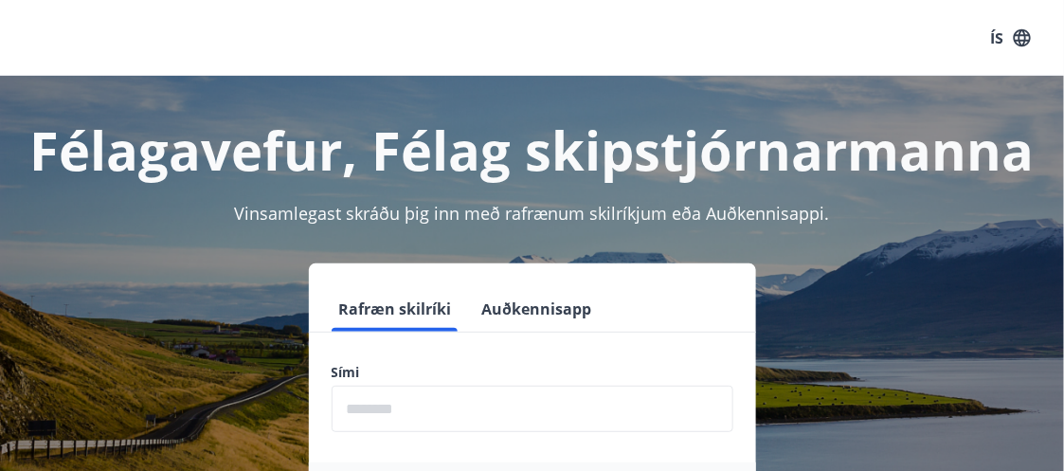
click at [381, 398] on input "phone" at bounding box center [533, 409] width 402 height 46
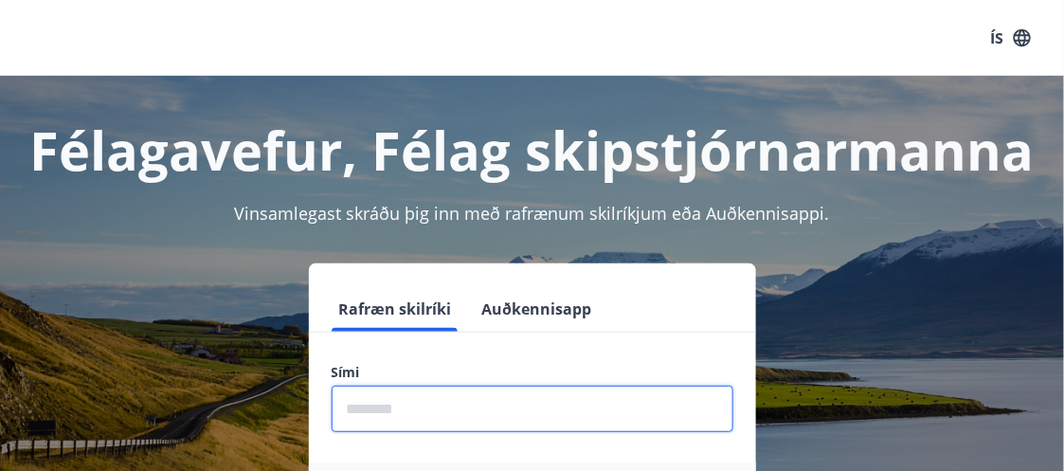
type input "********"
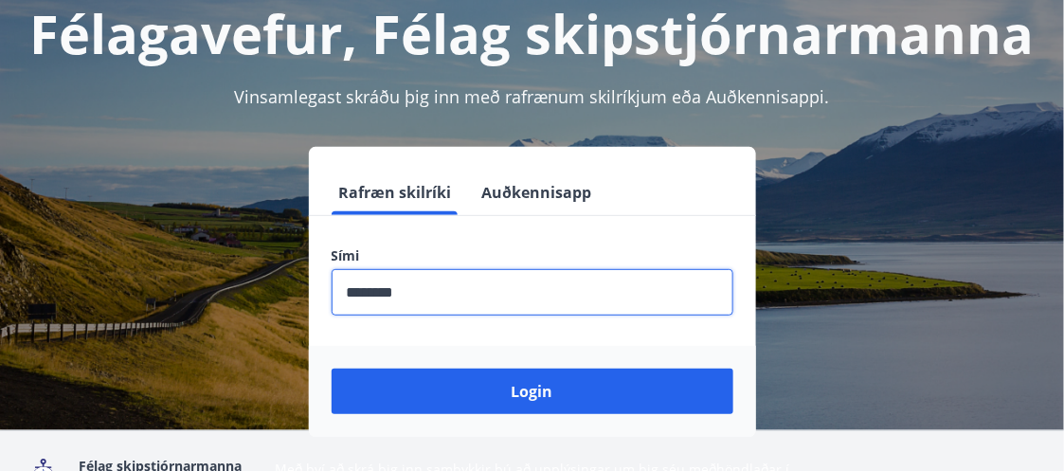
scroll to position [170, 0]
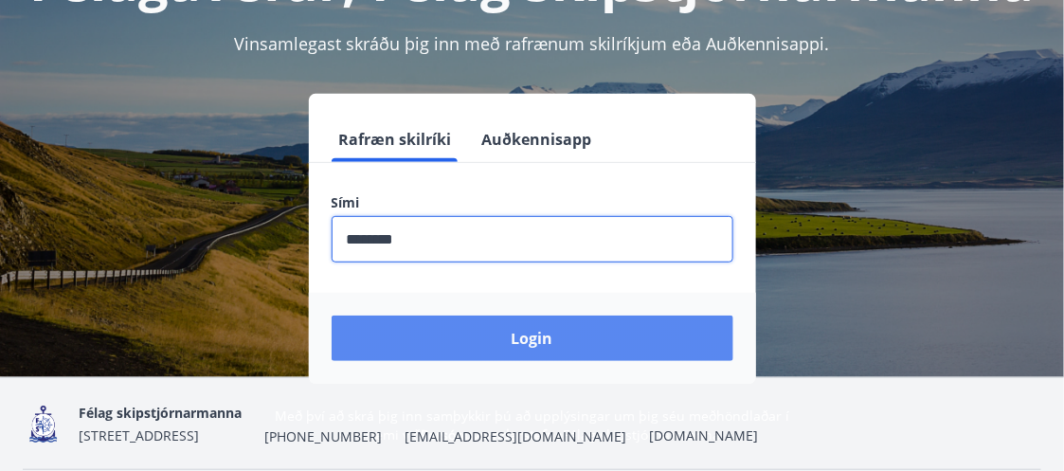
click at [523, 331] on button "Login" at bounding box center [533, 338] width 402 height 45
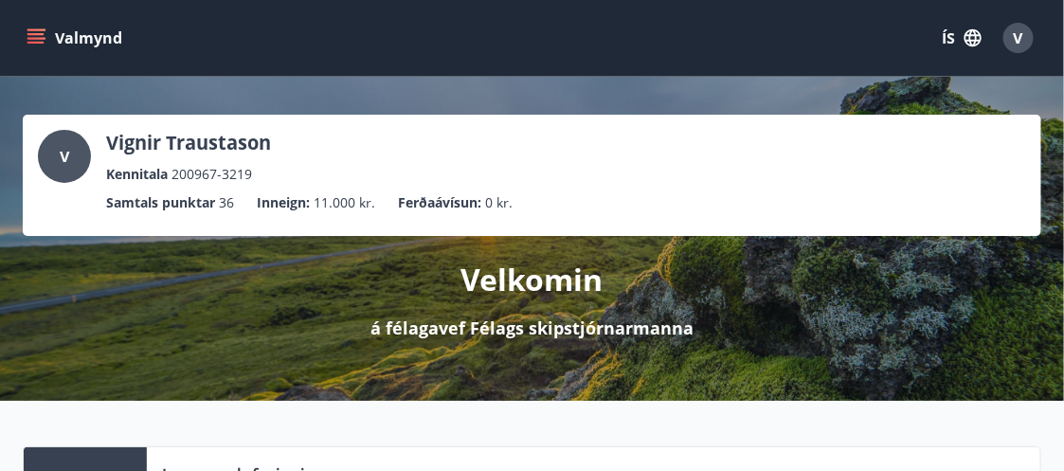
click at [39, 33] on icon "menu" at bounding box center [35, 34] width 17 height 2
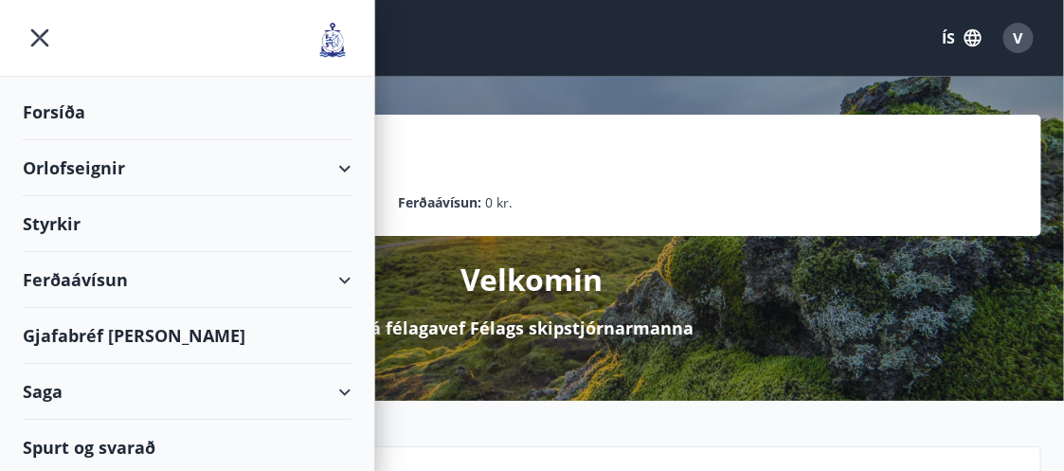
click at [81, 271] on div "Ferðaávísun" at bounding box center [187, 280] width 329 height 56
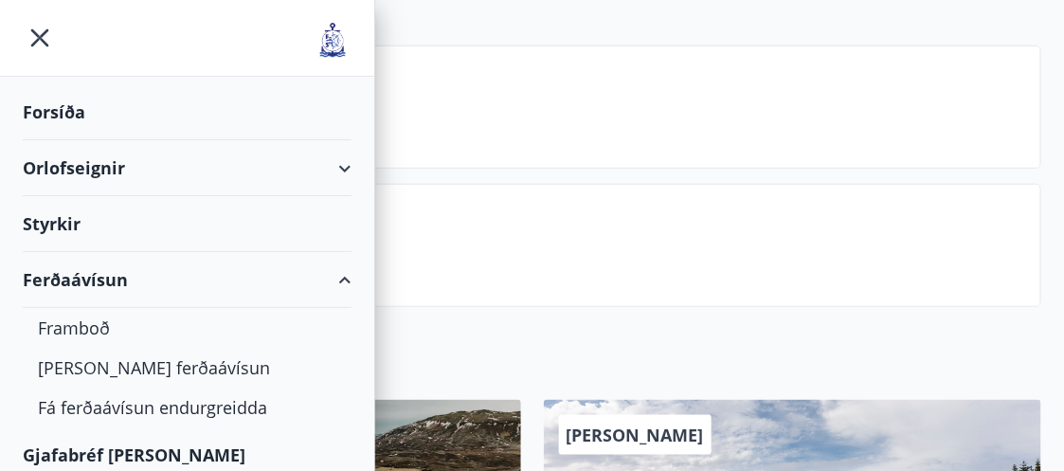
scroll to position [243, 0]
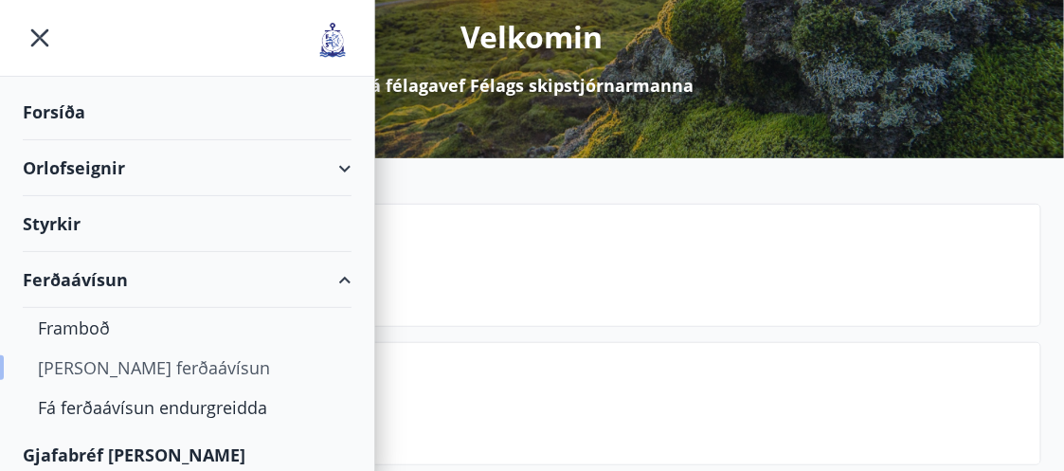
click at [154, 361] on div "[PERSON_NAME] ferðaávísun" at bounding box center [187, 368] width 299 height 40
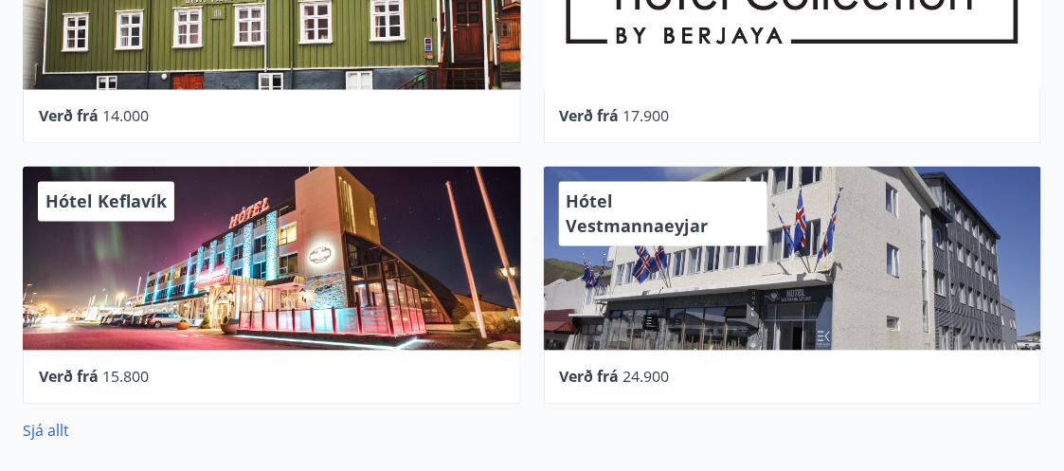
scroll to position [974, 0]
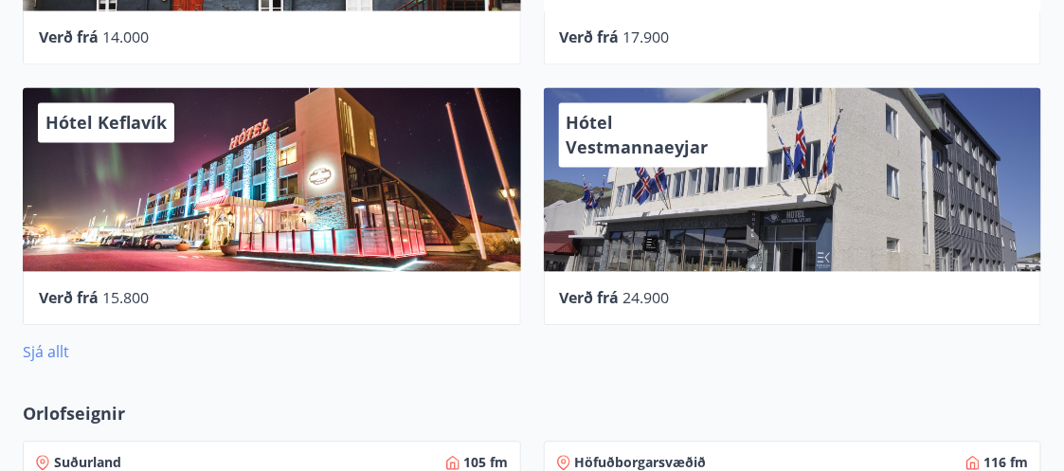
click at [53, 345] on link "Sjá allt" at bounding box center [46, 351] width 46 height 21
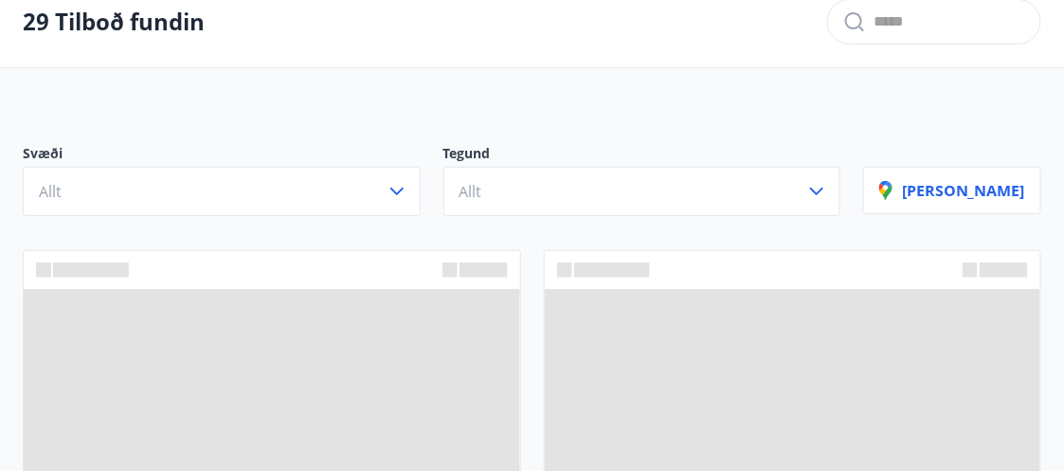
scroll to position [974, 0]
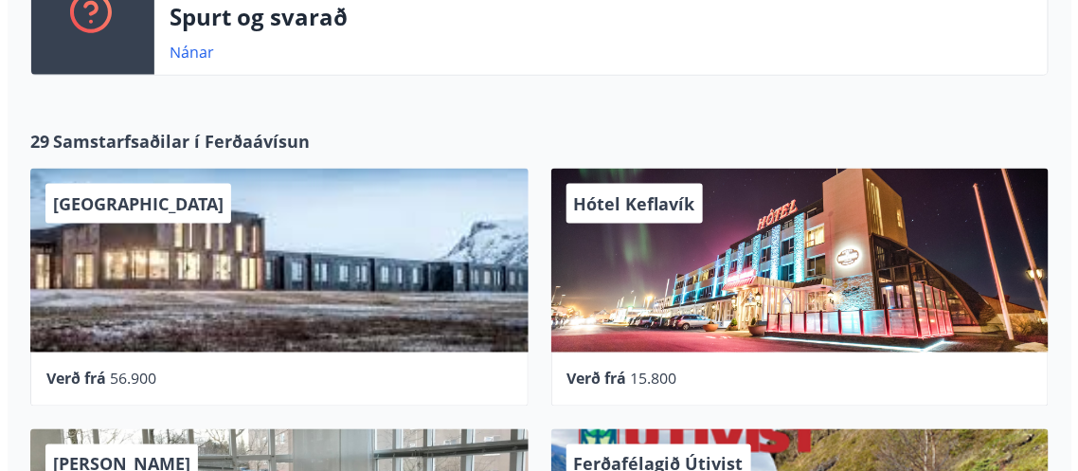
scroll to position [632, 0]
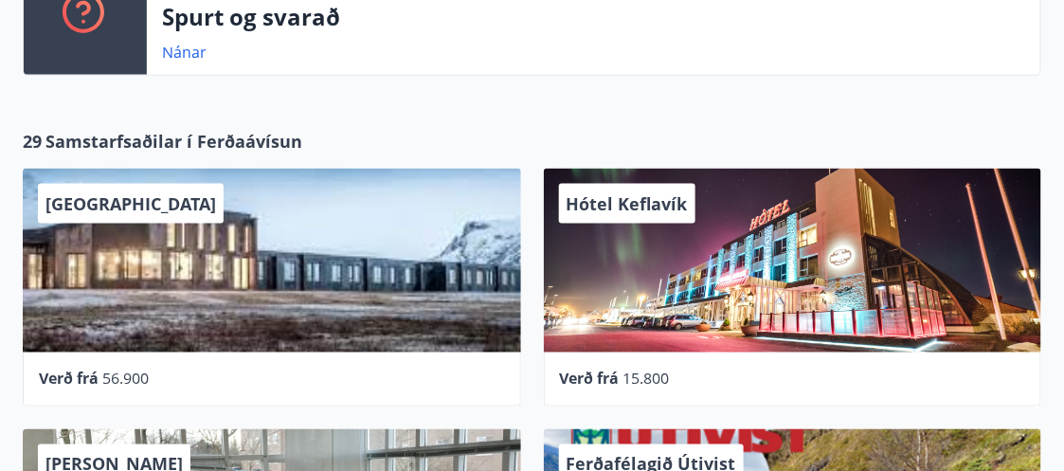
click at [662, 202] on span "Hótel Keflavík" at bounding box center [627, 203] width 121 height 23
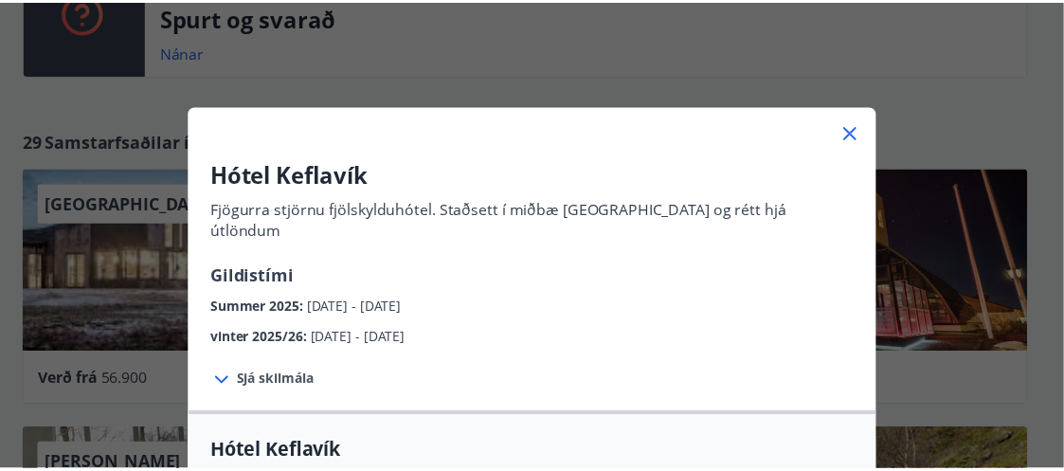
scroll to position [0, 0]
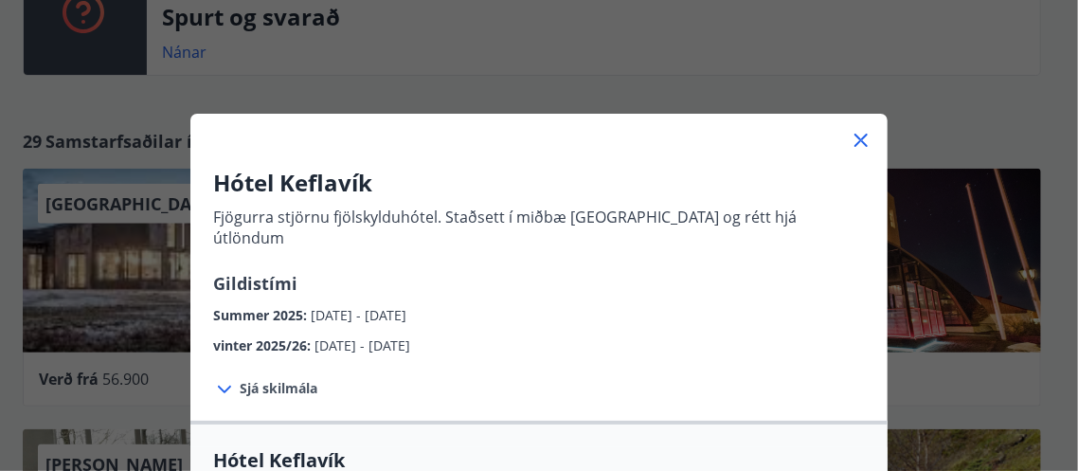
click at [855, 137] on icon at bounding box center [861, 140] width 13 height 13
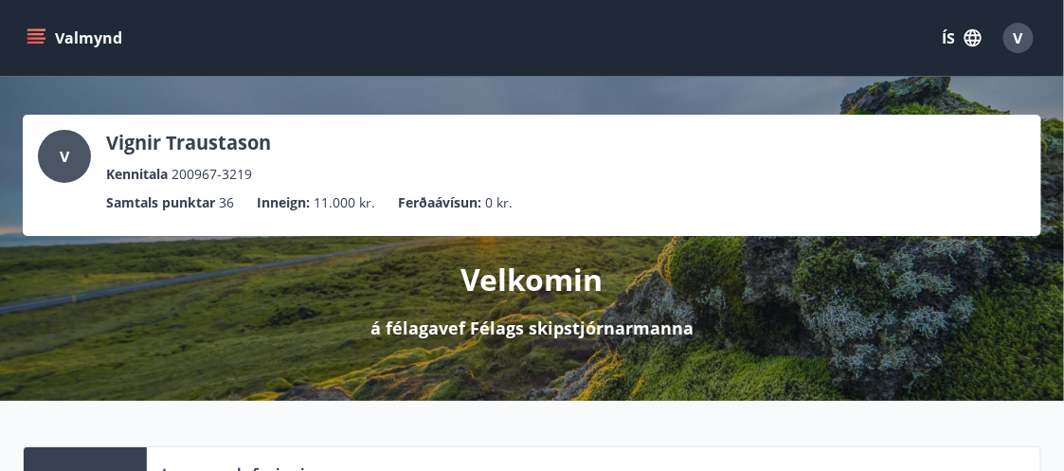
click at [41, 28] on icon "menu" at bounding box center [36, 37] width 19 height 19
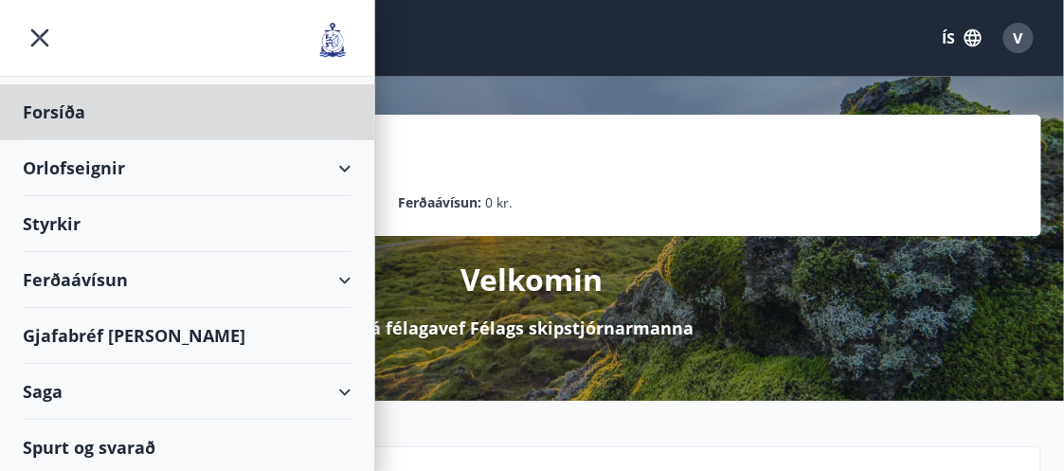
click at [61, 140] on div "Styrkir" at bounding box center [187, 112] width 329 height 56
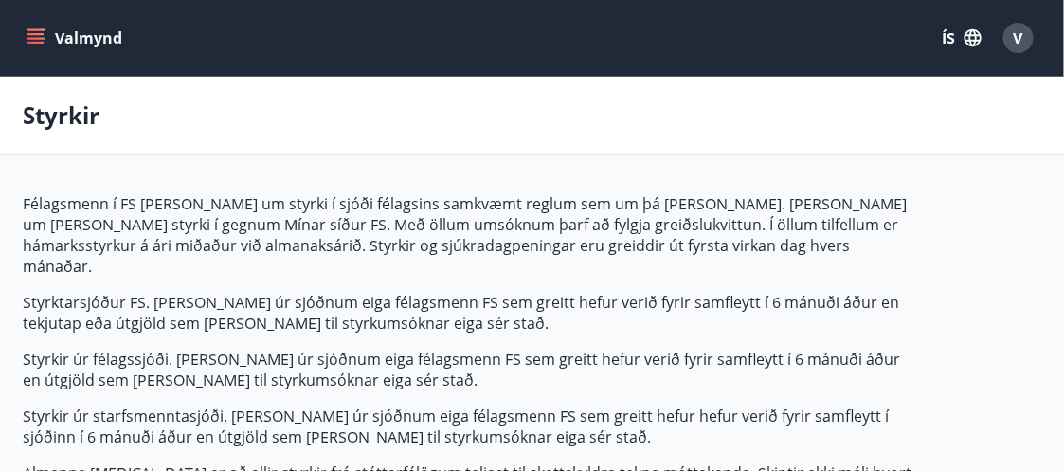
type input "***"
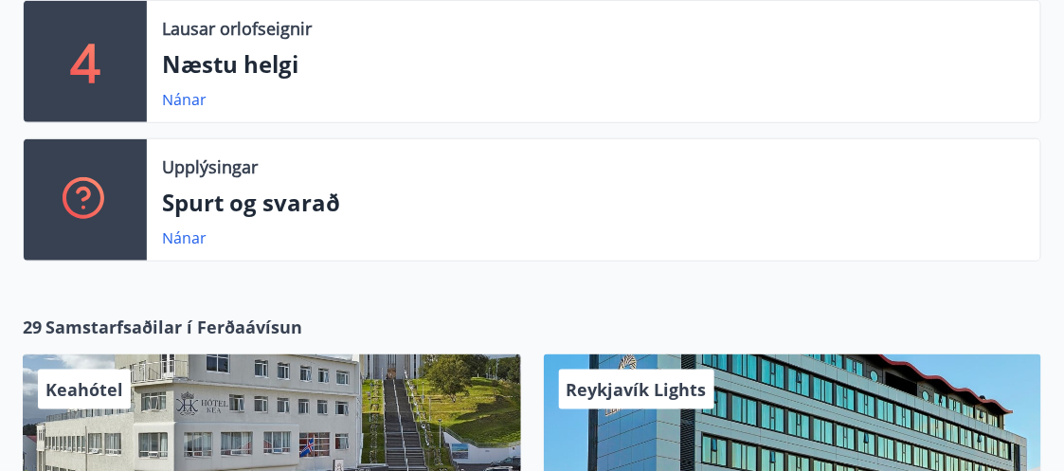
scroll to position [451, 0]
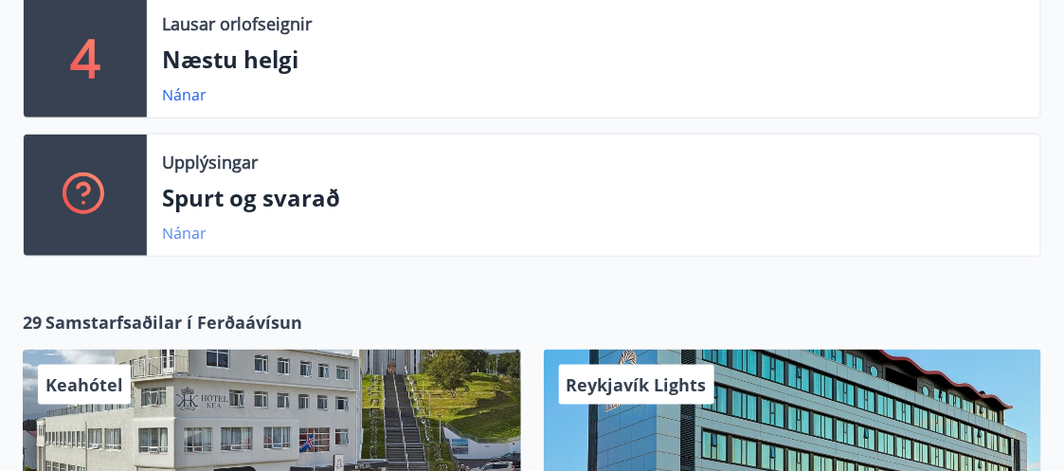
click at [177, 231] on link "Nánar" at bounding box center [184, 233] width 45 height 21
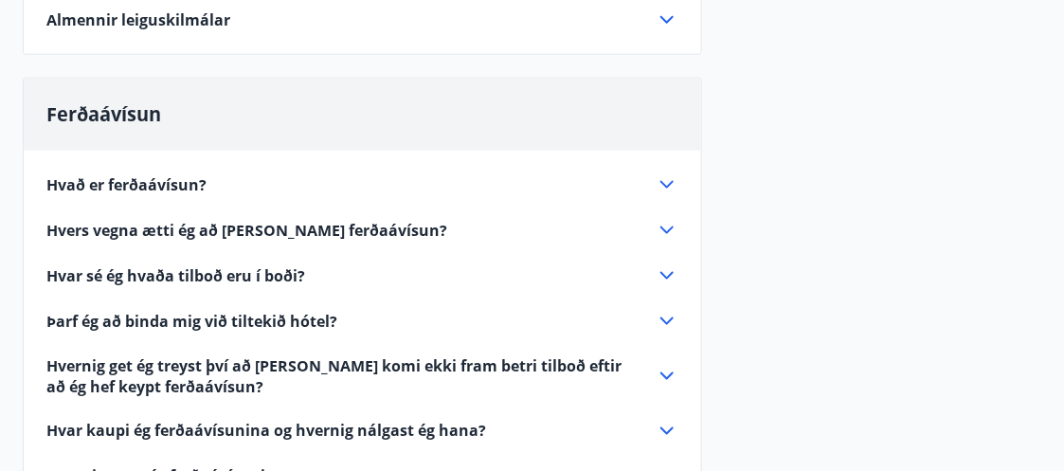
scroll to position [564, 0]
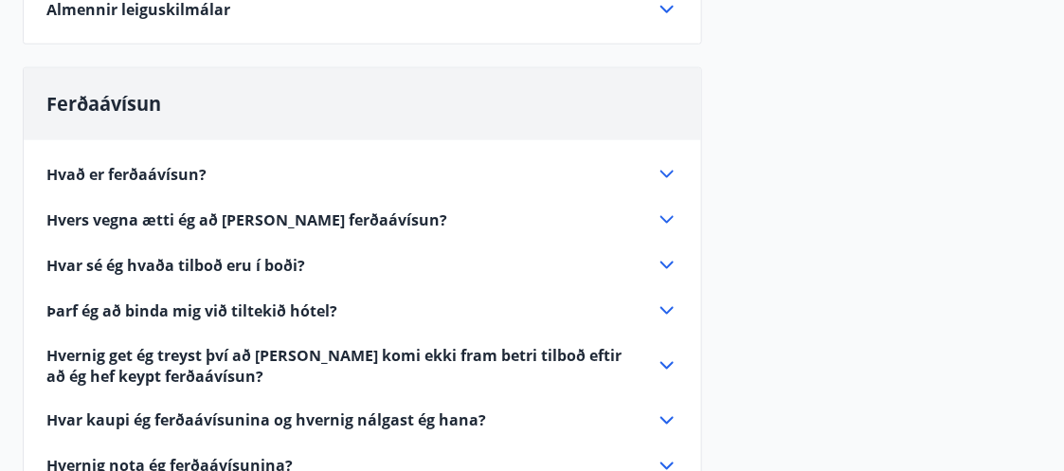
click at [189, 218] on span "Hvers vegna ætti ég að [PERSON_NAME] ferðaávísun?" at bounding box center [246, 219] width 401 height 21
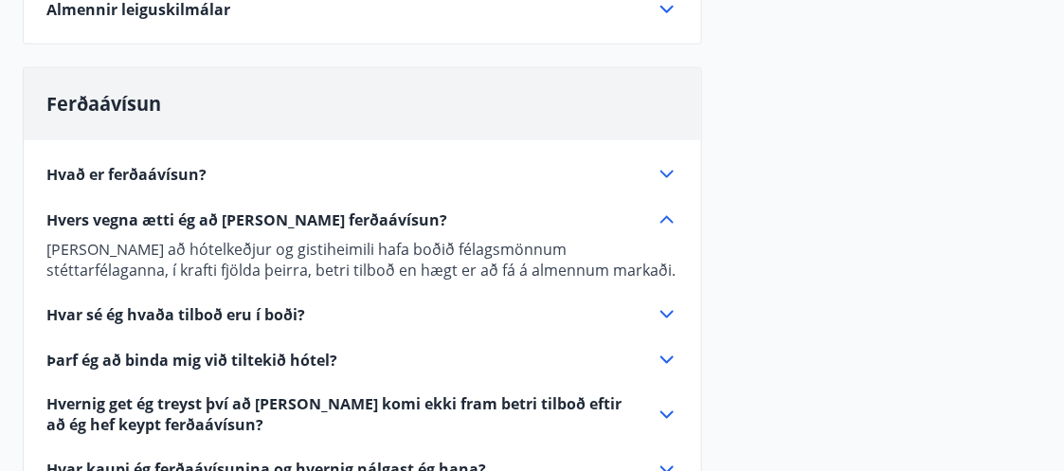
click at [202, 311] on span "Hvar sé ég hvaða tilboð eru í boði?" at bounding box center [175, 314] width 259 height 21
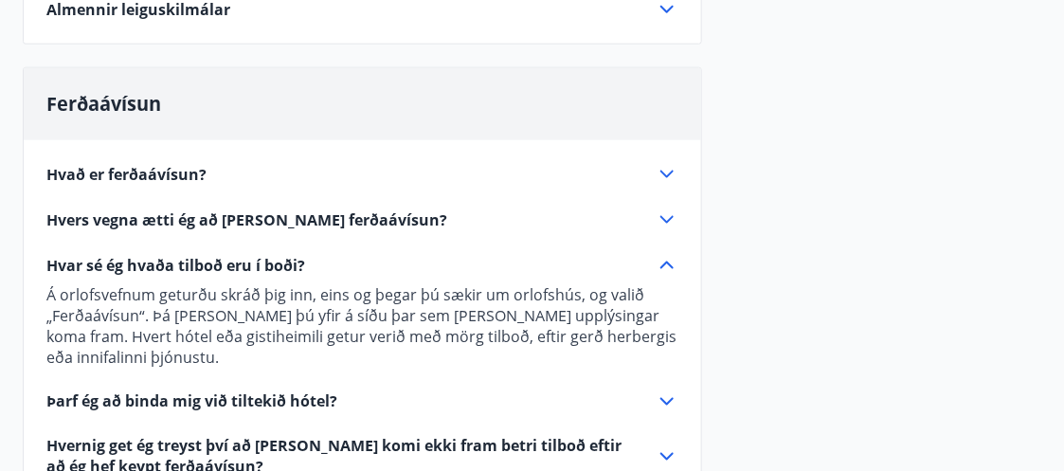
click at [281, 391] on span "Þarf ég að binda mig við tiltekið hótel?" at bounding box center [191, 401] width 291 height 21
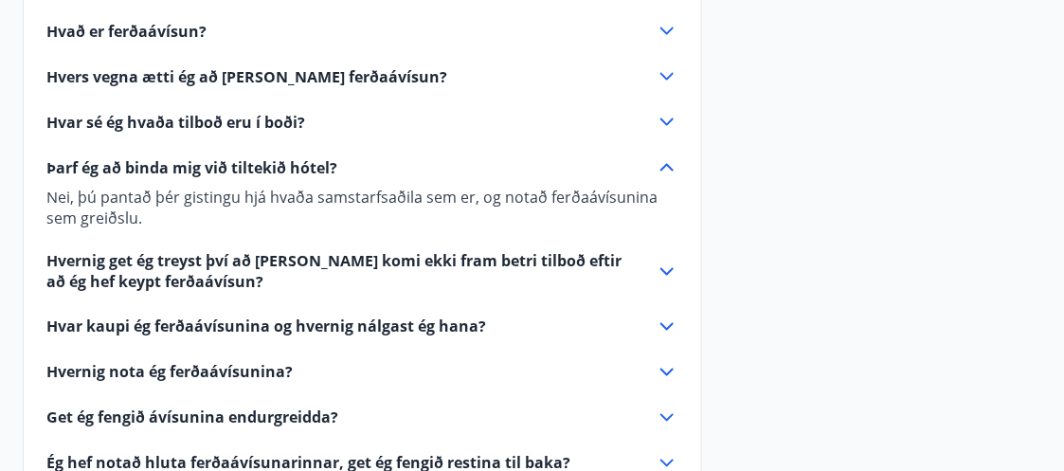
scroll to position [715, 0]
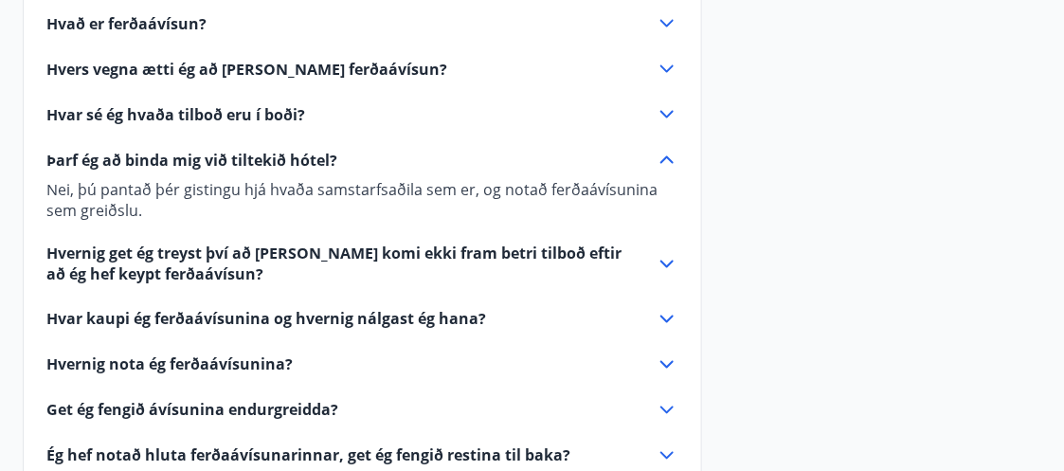
click at [298, 311] on span "Hvar kaupi ég ferðaávísunina og hvernig nálgast ég hana?" at bounding box center [266, 319] width 440 height 21
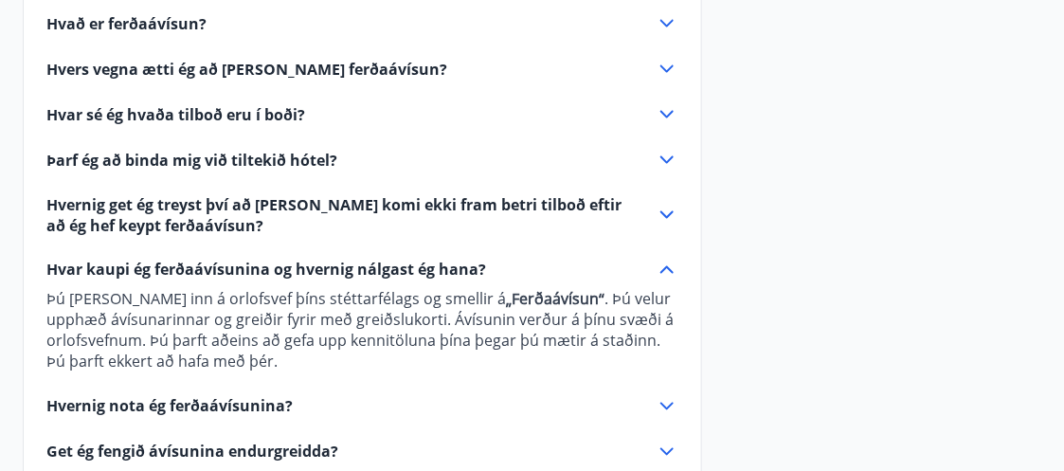
click at [219, 401] on span "Hvernig nota ég ferðaávísunina?" at bounding box center [169, 406] width 246 height 21
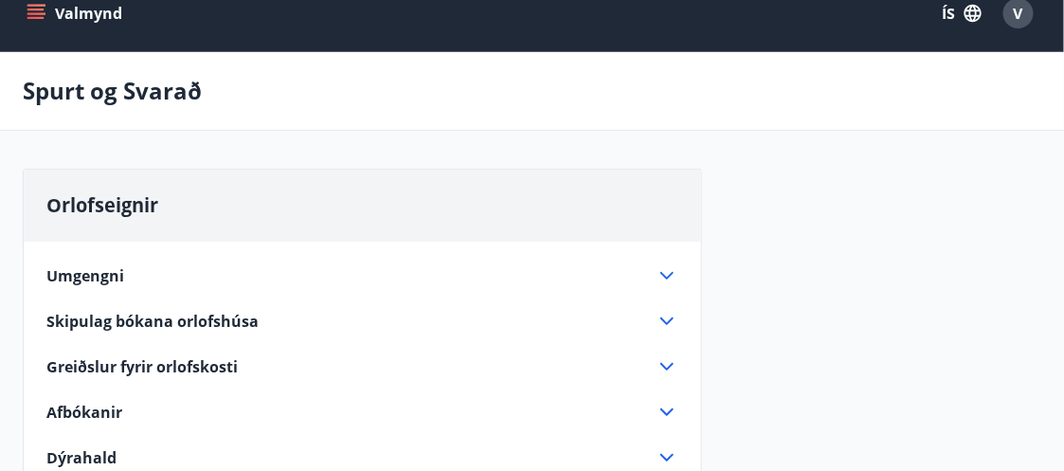
scroll to position [0, 0]
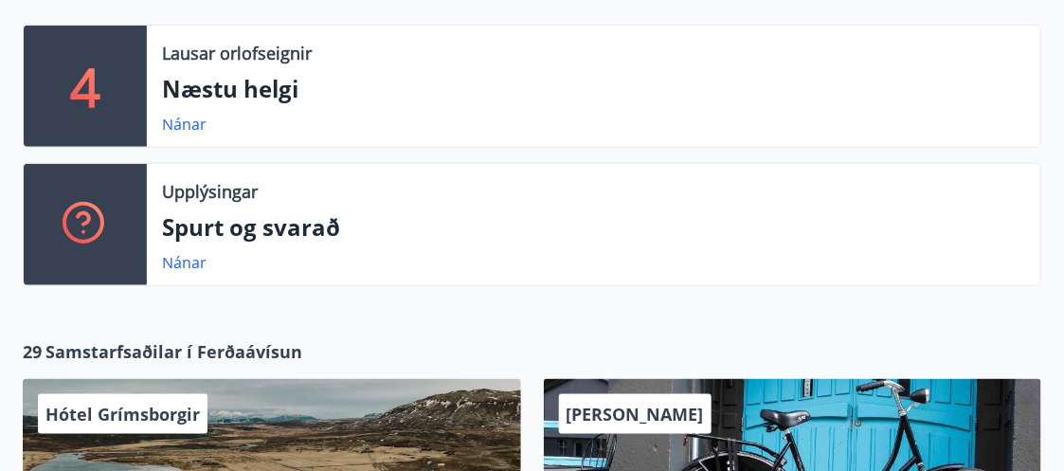
scroll to position [342, 0]
